Goal: Find specific page/section: Find specific page/section

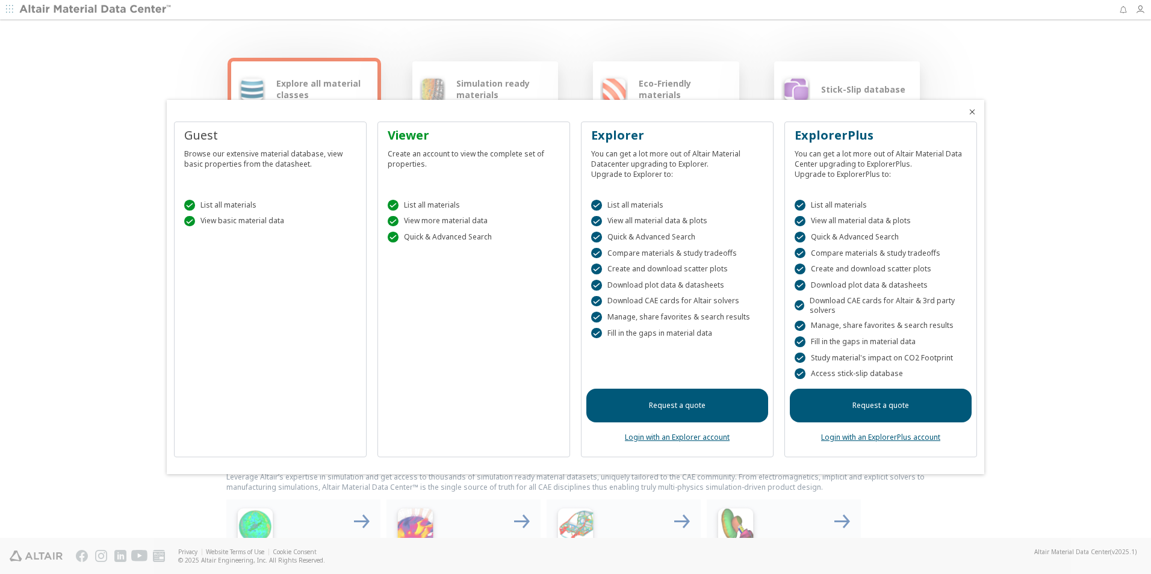
click at [973, 112] on icon "Close" at bounding box center [972, 112] width 10 height 10
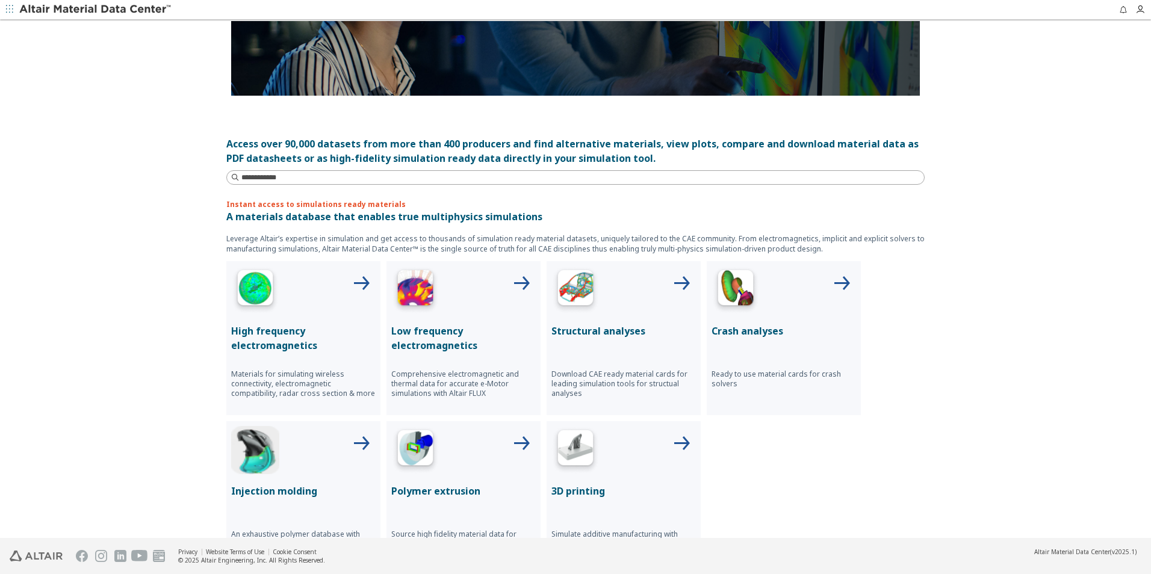
scroll to position [240, 0]
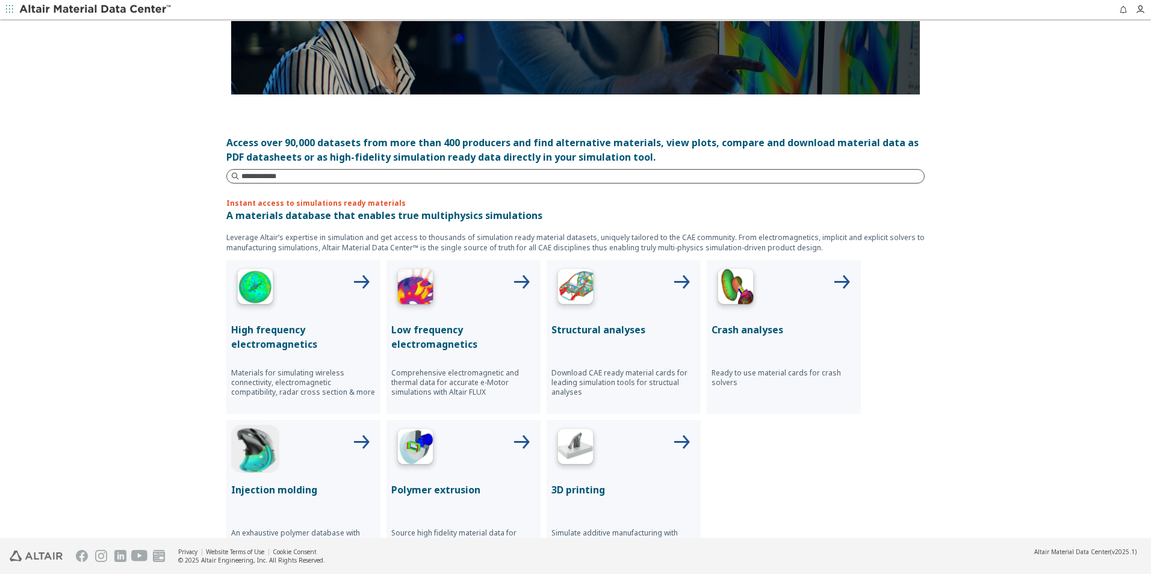
click at [258, 179] on input at bounding box center [582, 176] width 682 height 12
type input "****"
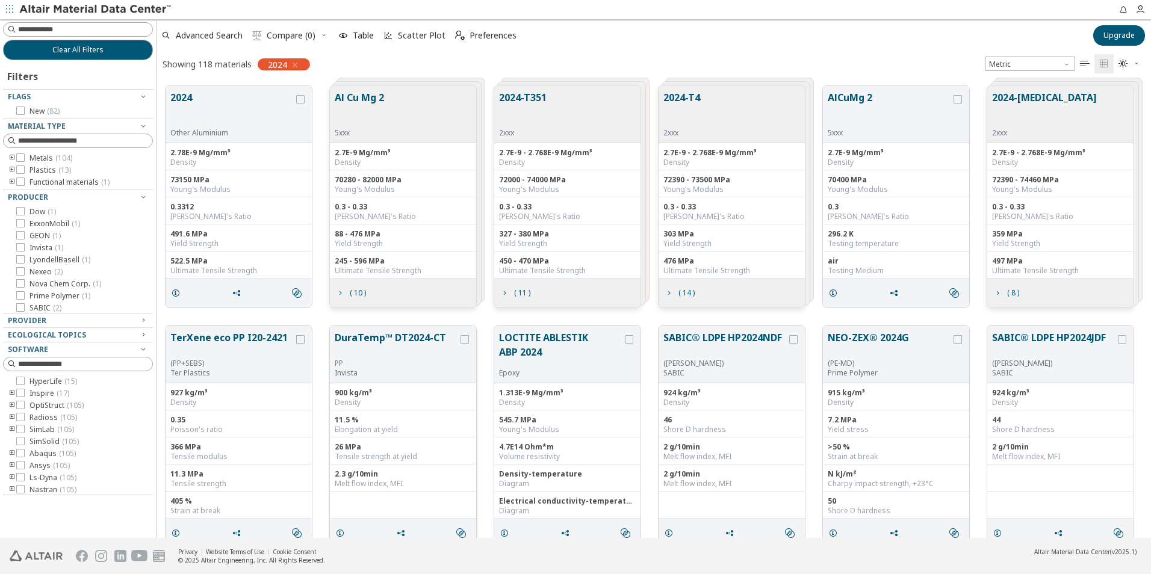
scroll to position [453, 985]
click at [665, 291] on icon "grid" at bounding box center [669, 293] width 10 height 10
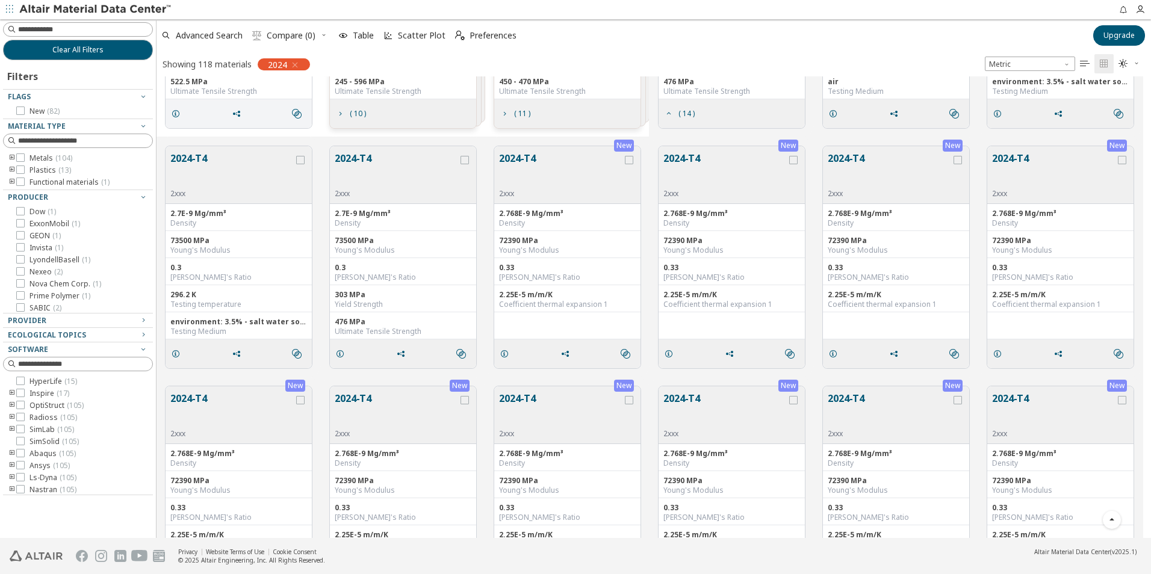
scroll to position [180, 0]
click at [299, 155] on div "grid" at bounding box center [300, 159] width 8 height 8
click at [631, 159] on icon "grid" at bounding box center [629, 159] width 8 height 8
